Goal: Information Seeking & Learning: Check status

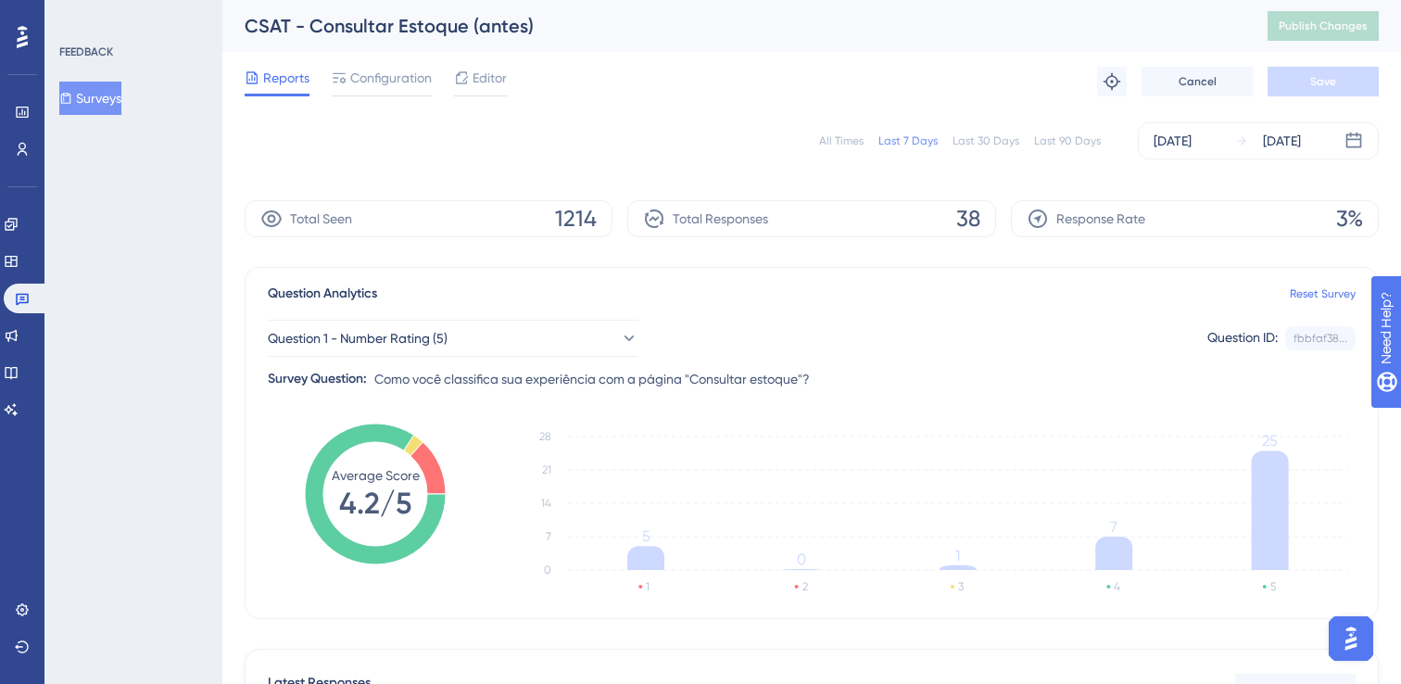
click at [115, 93] on button "Surveys" at bounding box center [90, 98] width 62 height 33
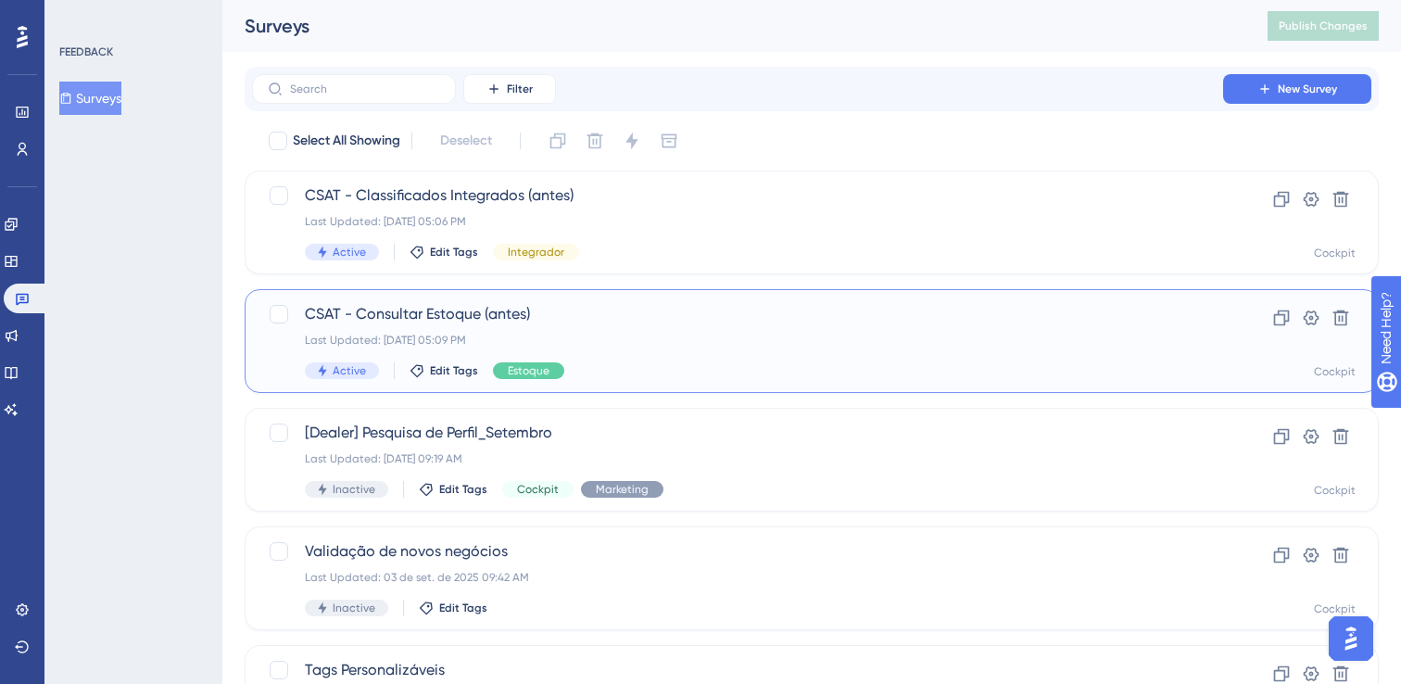
click at [395, 317] on span "CSAT - Consultar Estoque (antes)" at bounding box center [737, 314] width 865 height 22
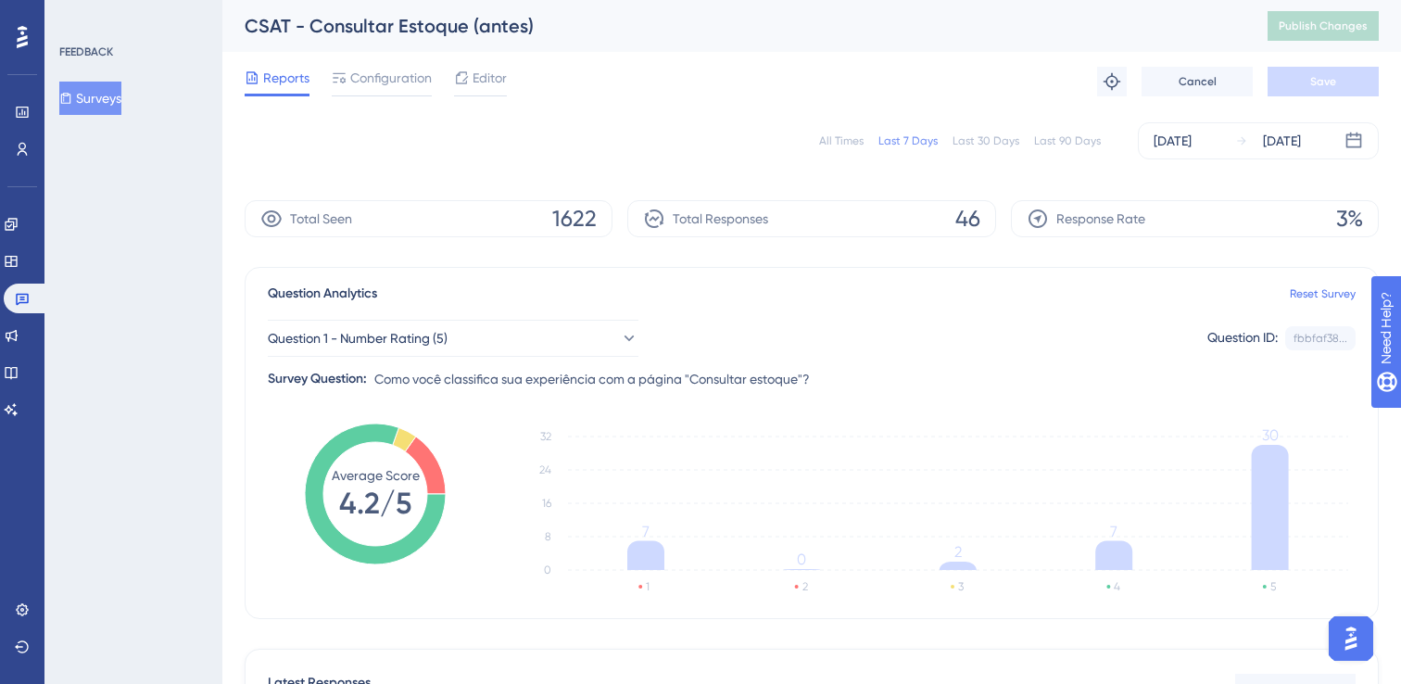
click at [113, 94] on button "Surveys" at bounding box center [90, 98] width 62 height 33
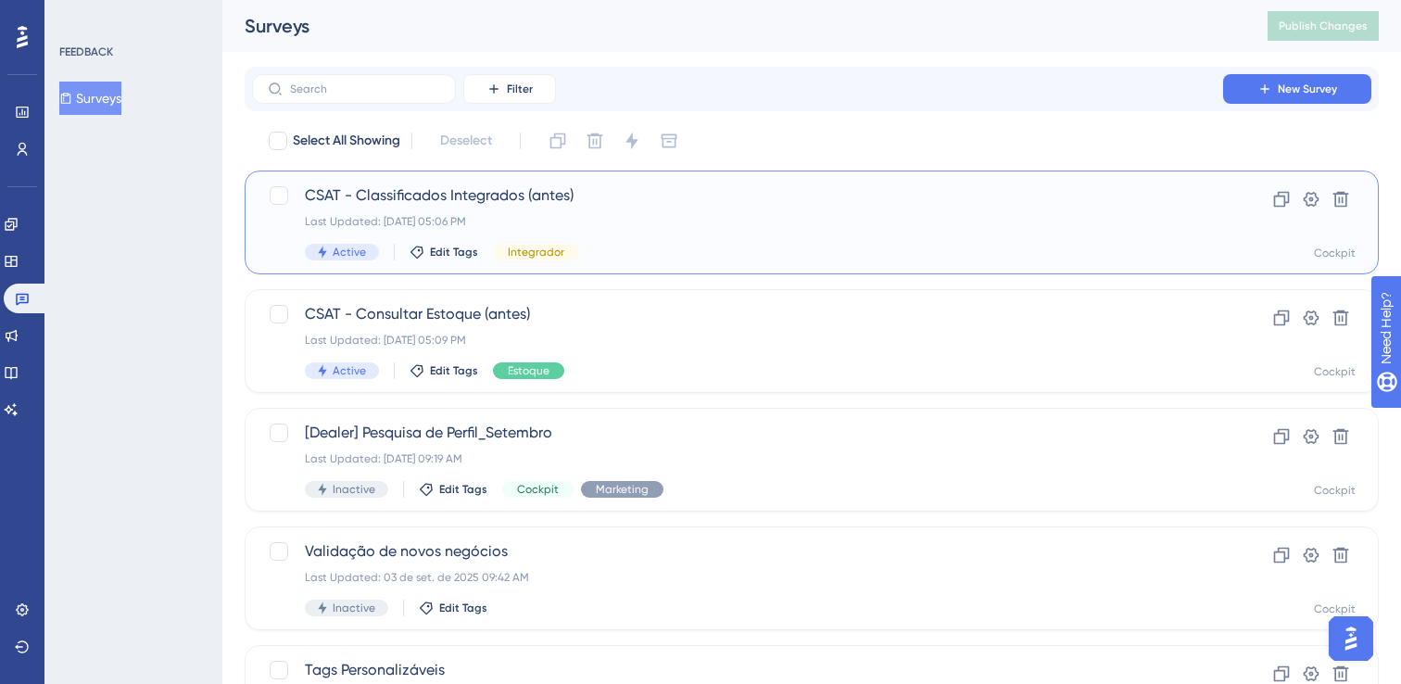
click at [430, 190] on span "CSAT - Classificados Integrados (antes)" at bounding box center [737, 195] width 865 height 22
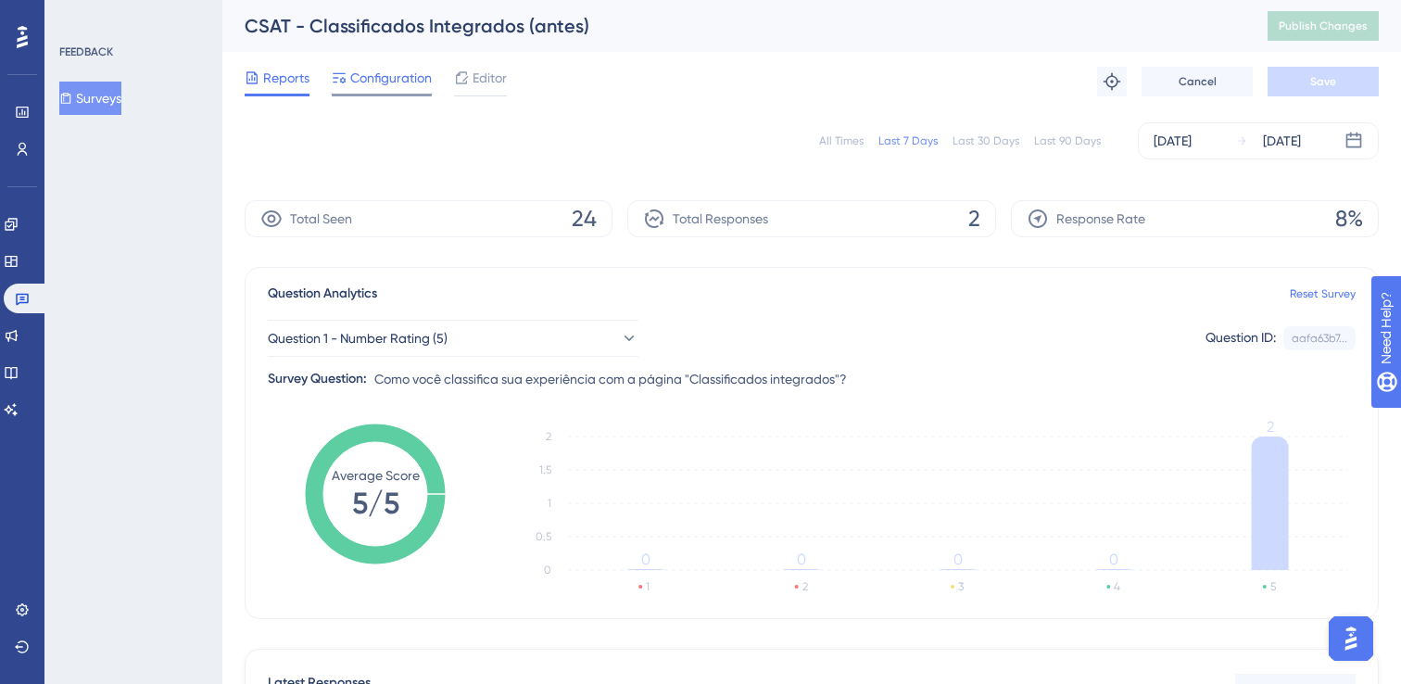
click at [363, 79] on span "Configuration" at bounding box center [391, 78] width 82 height 22
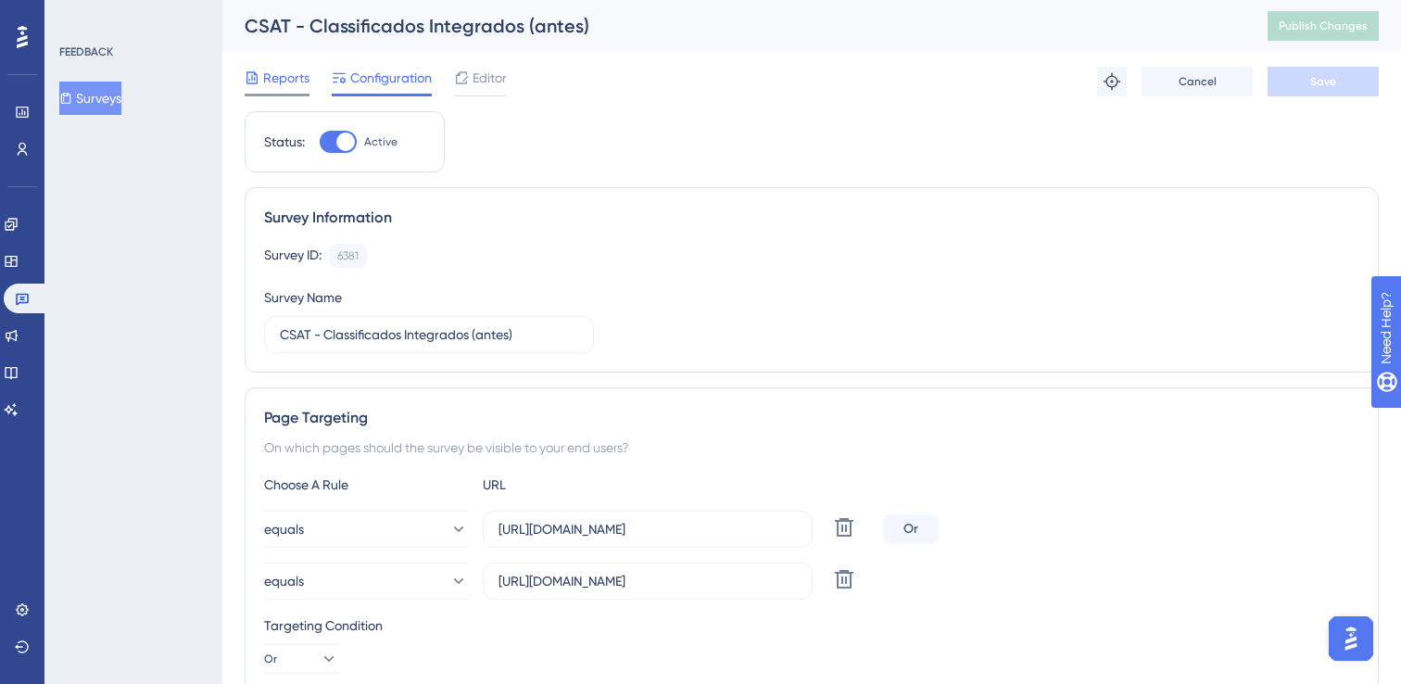
click at [285, 69] on span "Reports" at bounding box center [286, 78] width 46 height 22
